Goal: Navigation & Orientation: Find specific page/section

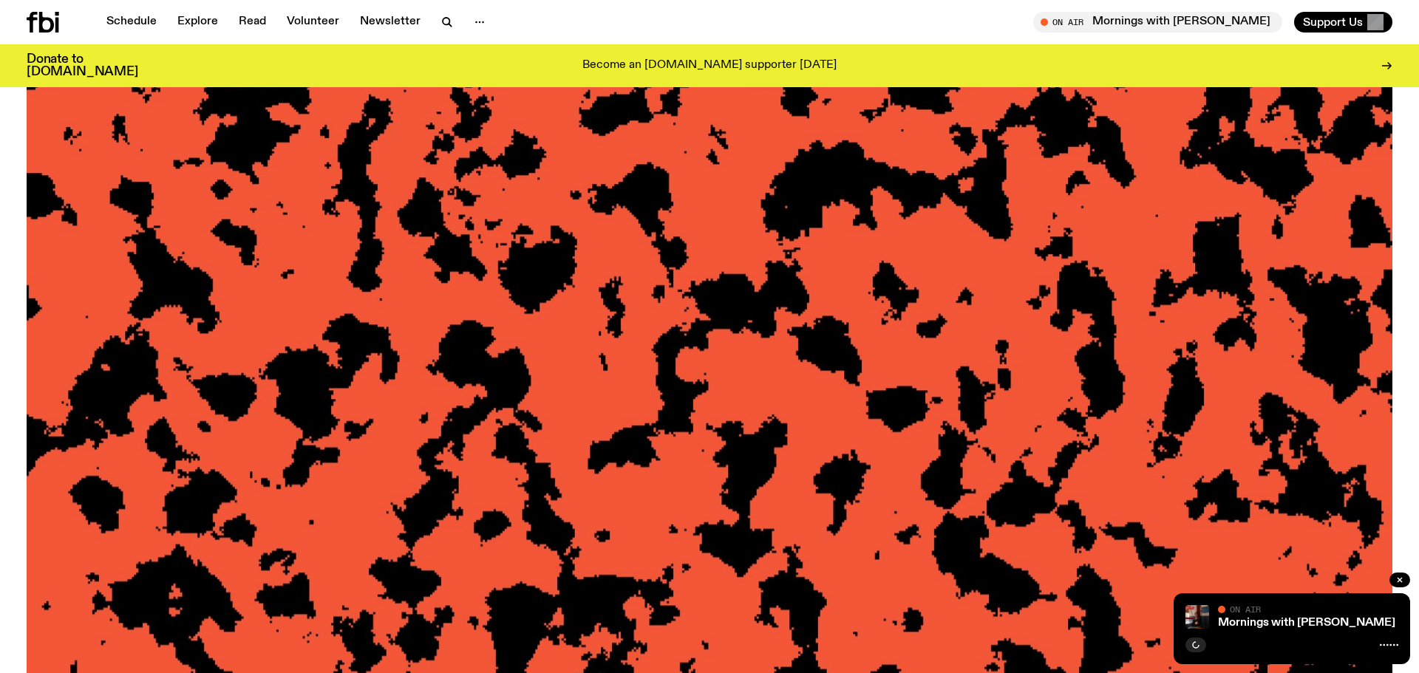
scroll to position [209, 0]
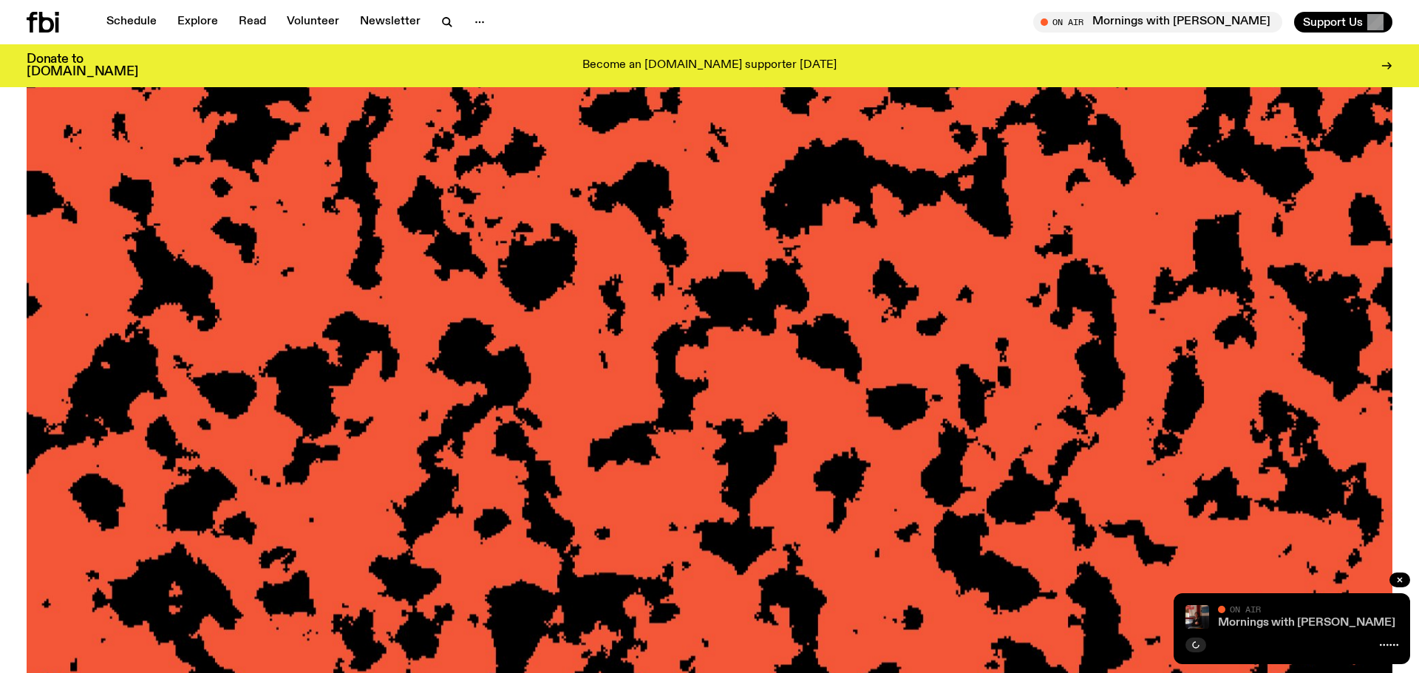
click at [1290, 625] on link "Mornings with [PERSON_NAME]" at bounding box center [1306, 623] width 177 height 12
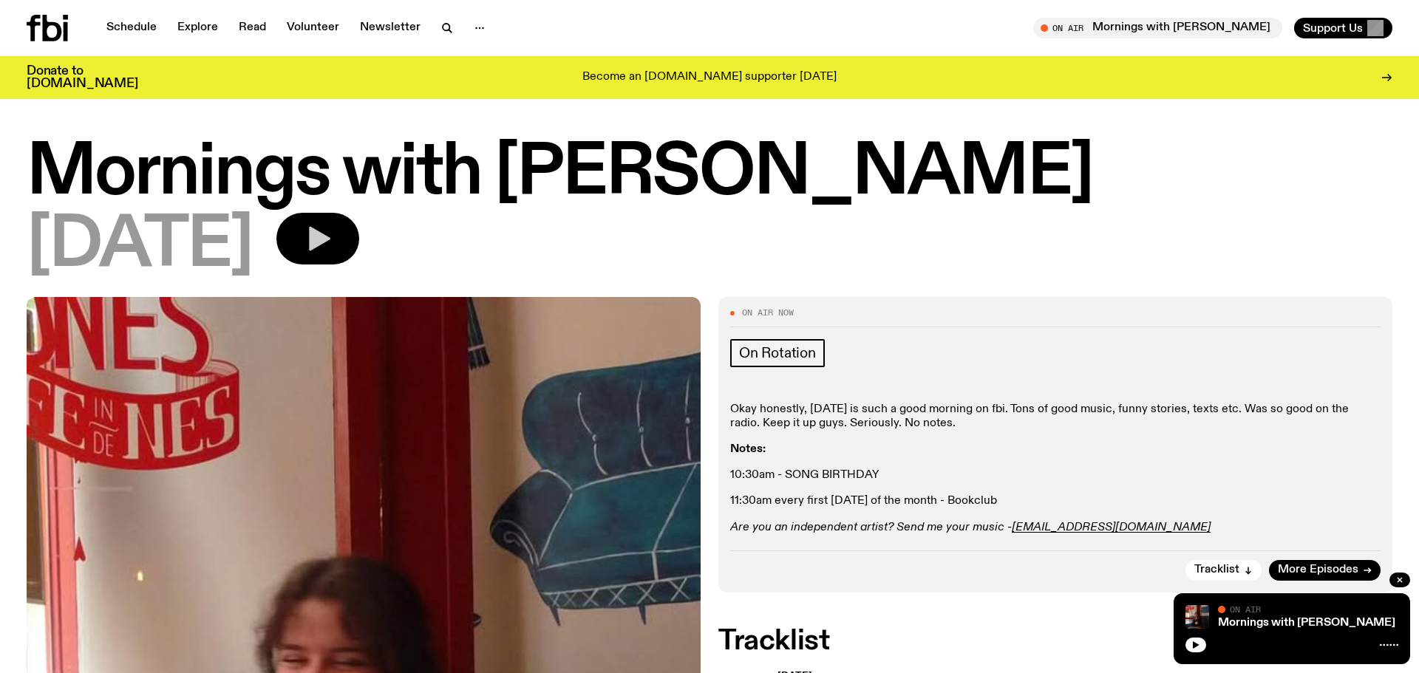
click at [333, 236] on icon "button" at bounding box center [318, 239] width 30 height 30
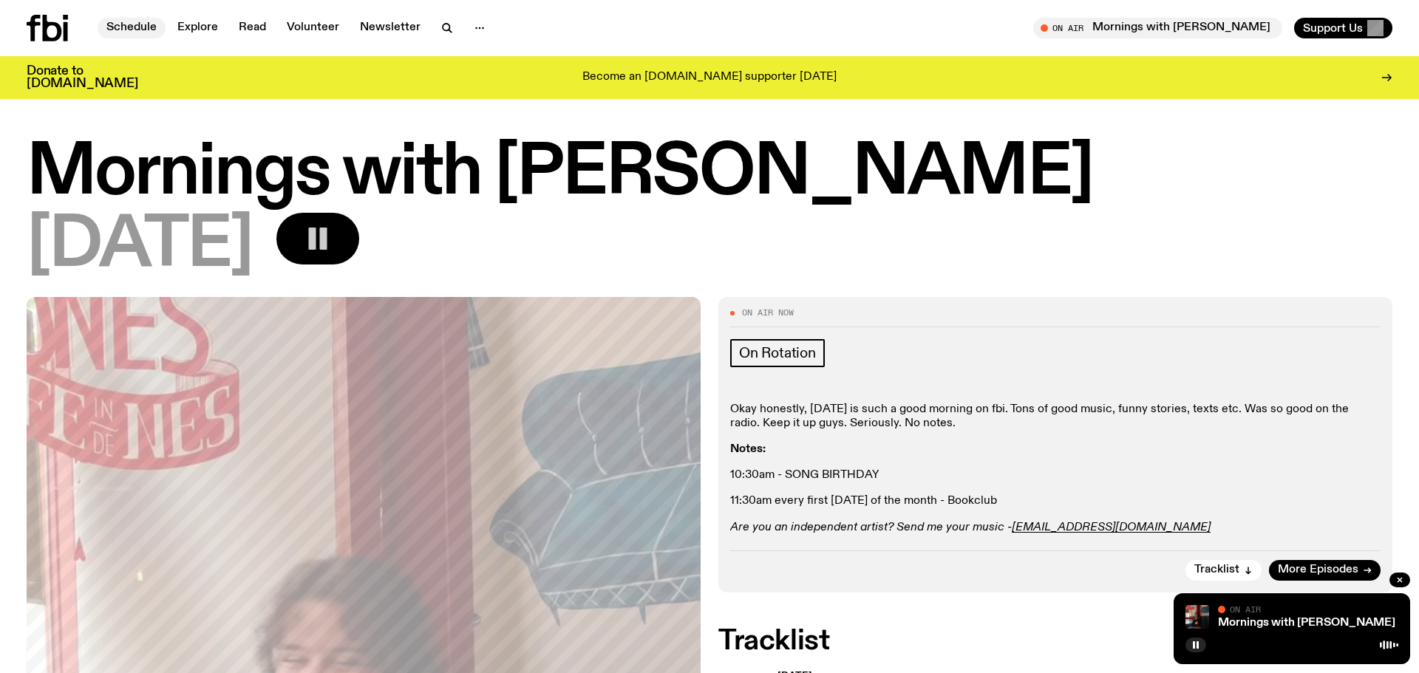
click at [129, 27] on link "Schedule" at bounding box center [132, 28] width 68 height 21
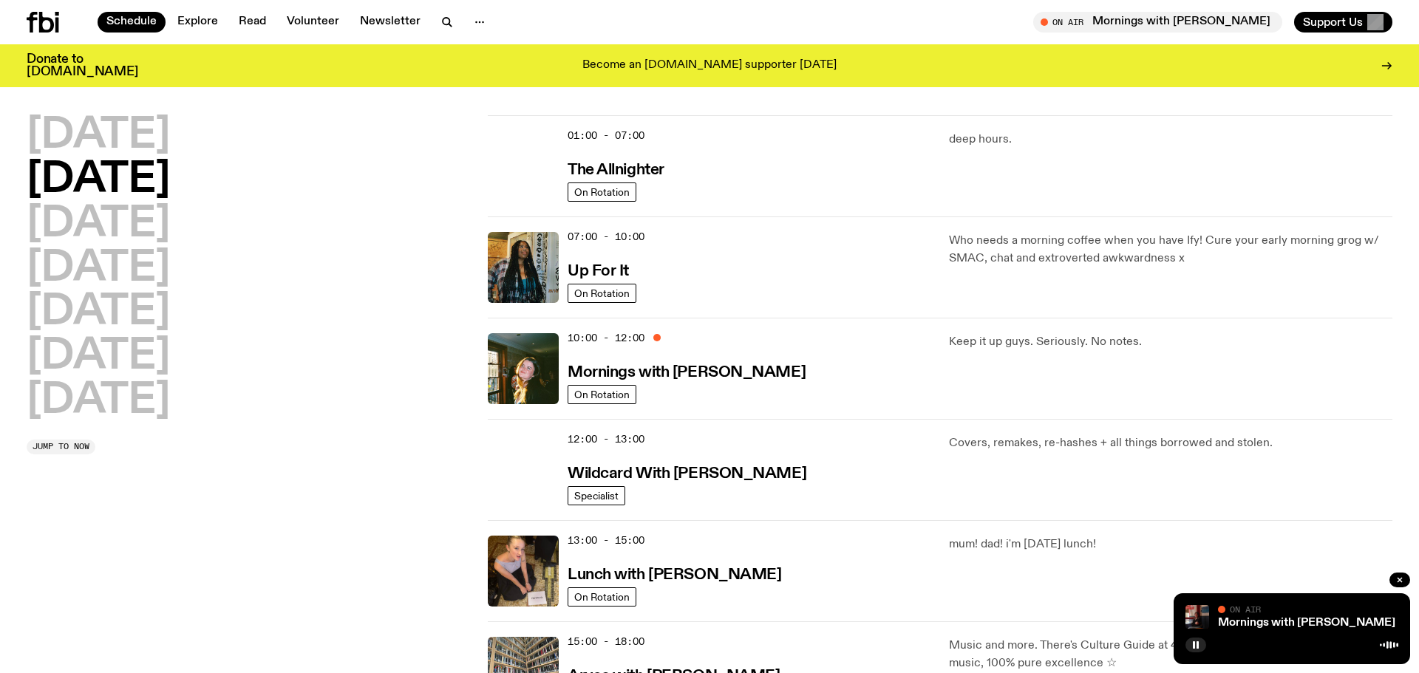
scroll to position [23, 0]
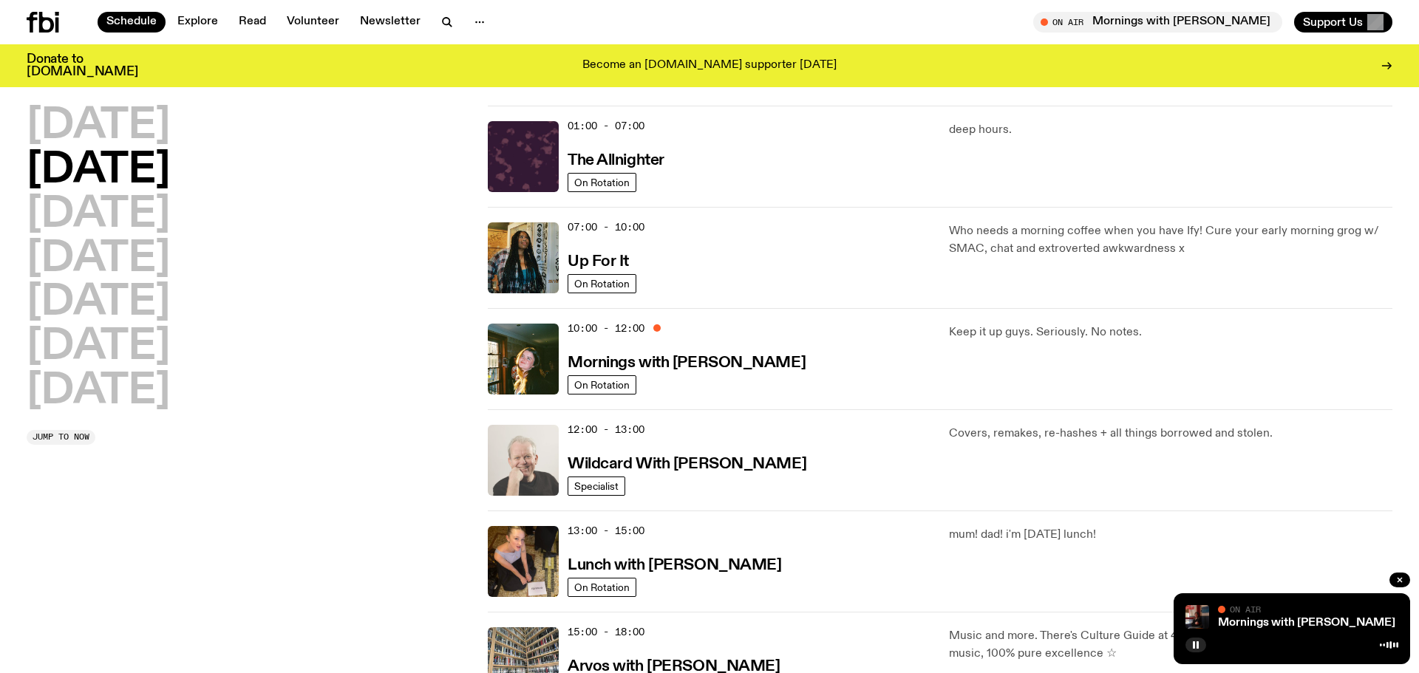
click at [535, 472] on img at bounding box center [523, 460] width 71 height 71
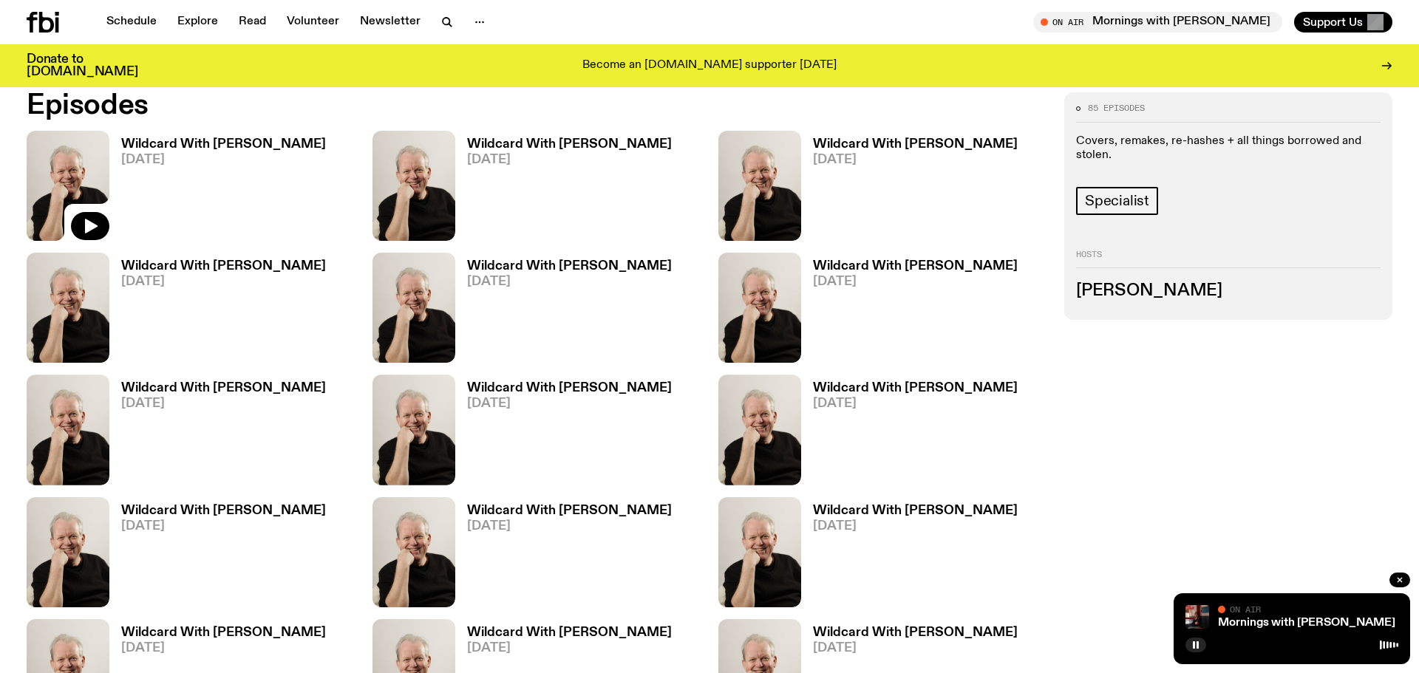
scroll to position [908, 0]
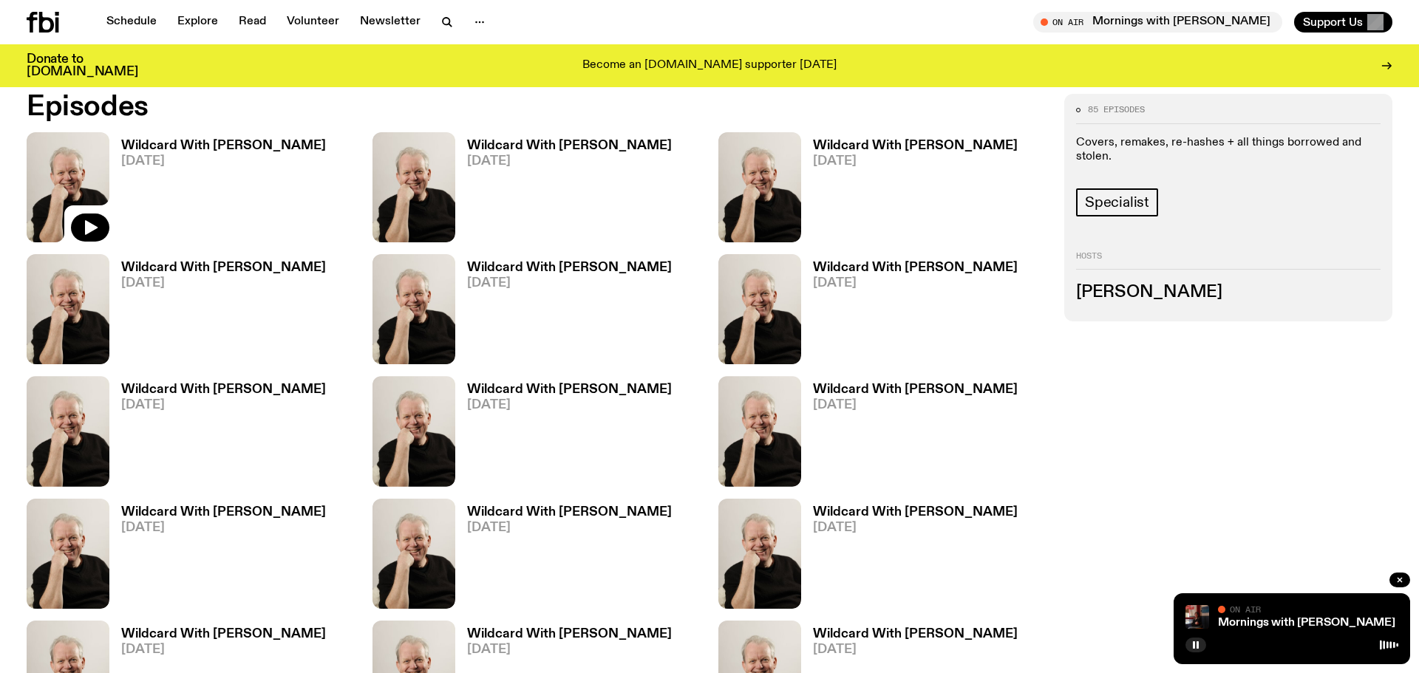
click at [79, 186] on img at bounding box center [68, 187] width 83 height 110
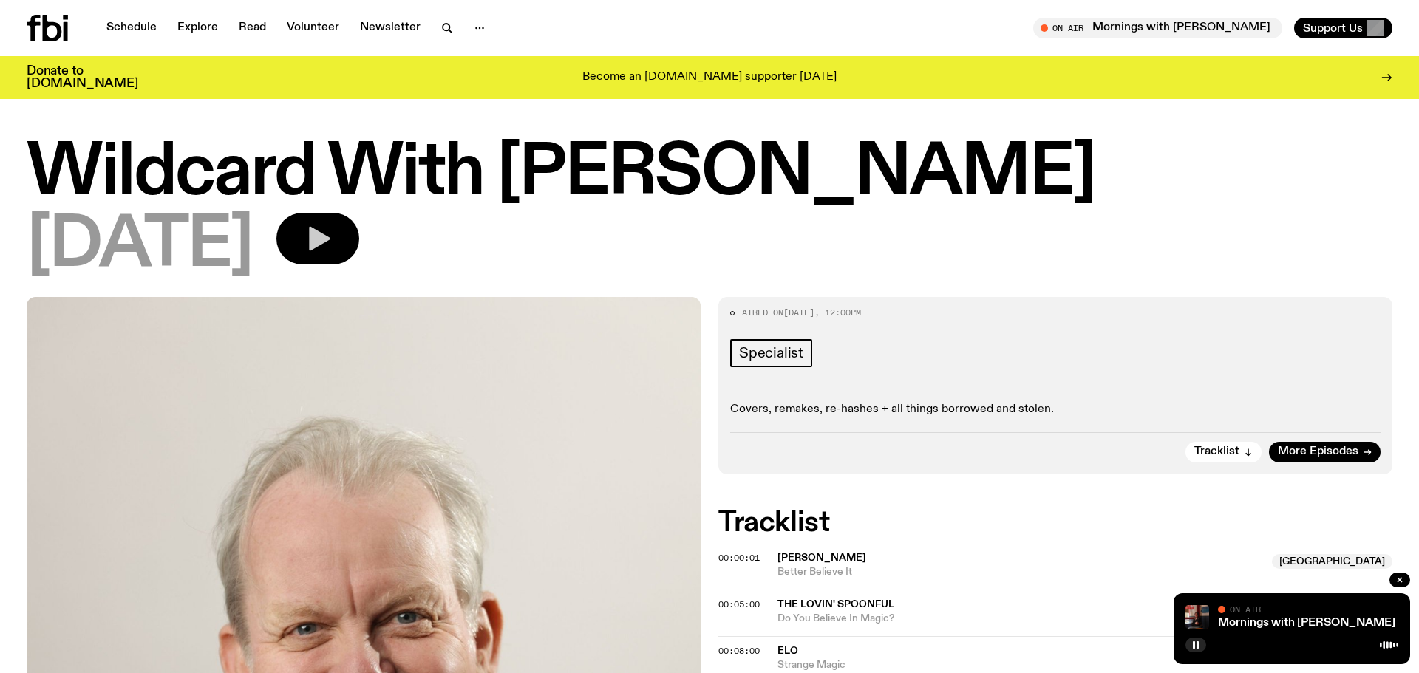
click at [330, 241] on icon "button" at bounding box center [319, 239] width 21 height 24
